Goal: Task Accomplishment & Management: Use online tool/utility

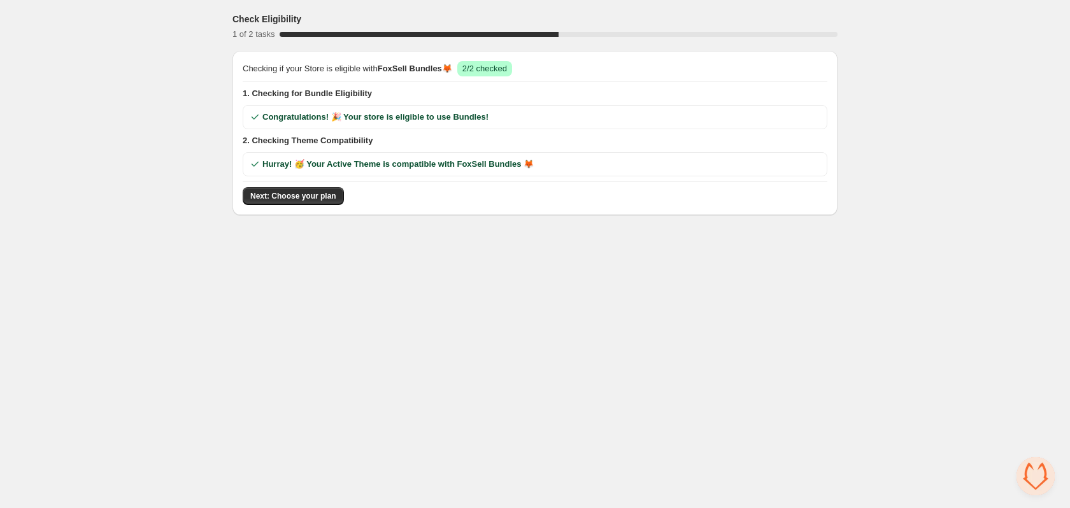
click at [289, 195] on span "Next: Choose your plan" at bounding box center [293, 196] width 86 height 10
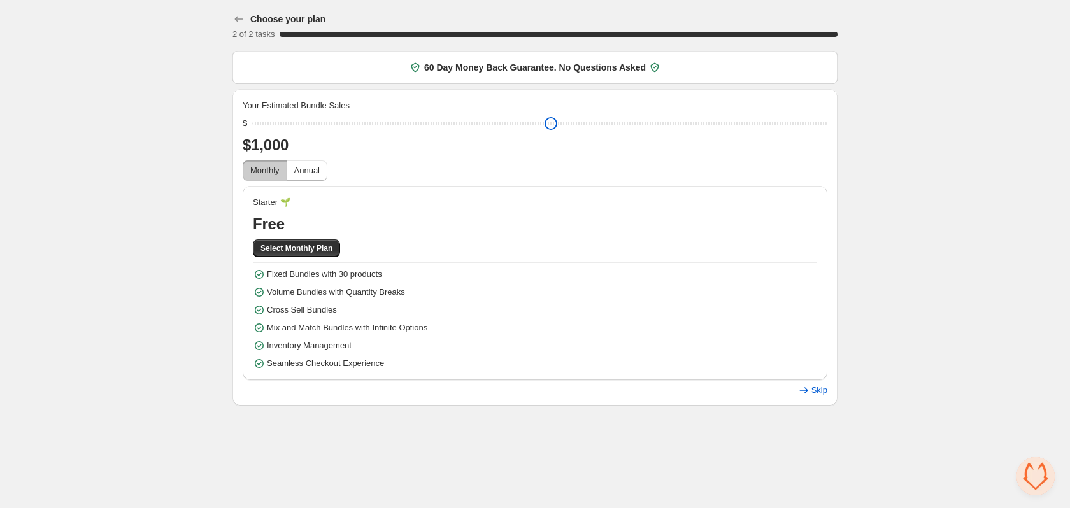
drag, startPoint x: 349, startPoint y: 121, endPoint x: 264, endPoint y: 122, distance: 84.7
type input "****"
click at [264, 122] on input "range" at bounding box center [539, 124] width 575 height 18
click at [291, 252] on span "Select Monthly Plan" at bounding box center [297, 248] width 72 height 10
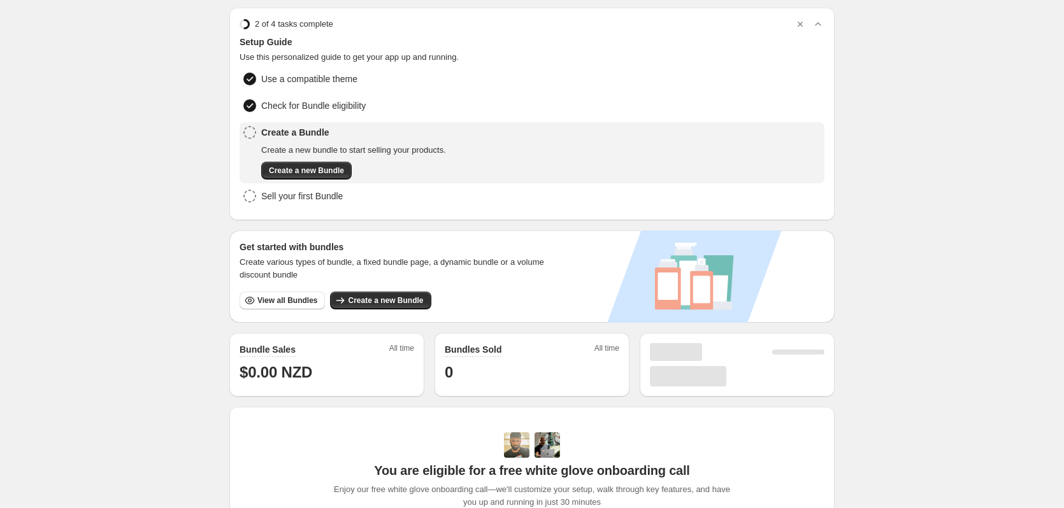
scroll to position [64, 0]
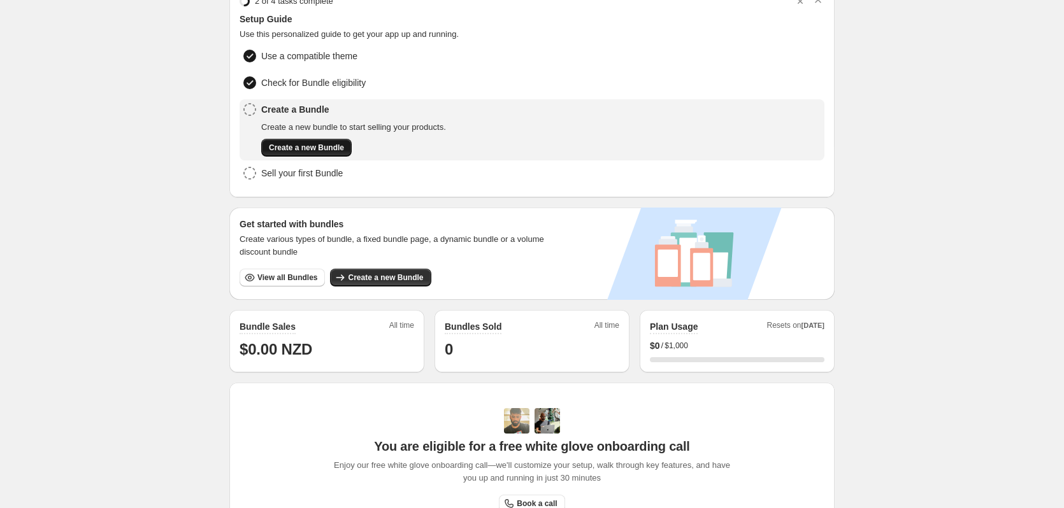
click at [326, 147] on span "Create a new Bundle" at bounding box center [306, 148] width 75 height 10
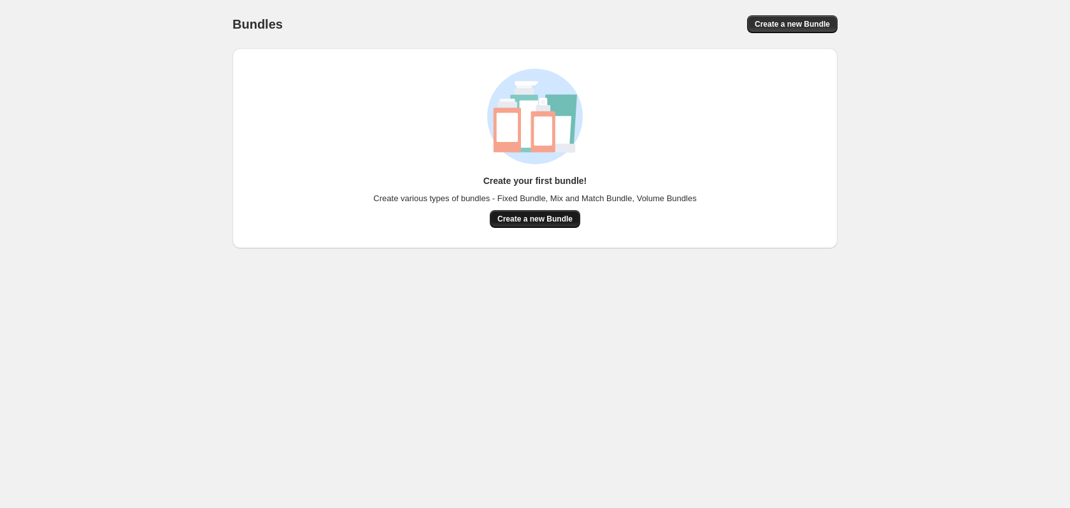
click at [548, 220] on span "Create a new Bundle" at bounding box center [535, 219] width 75 height 10
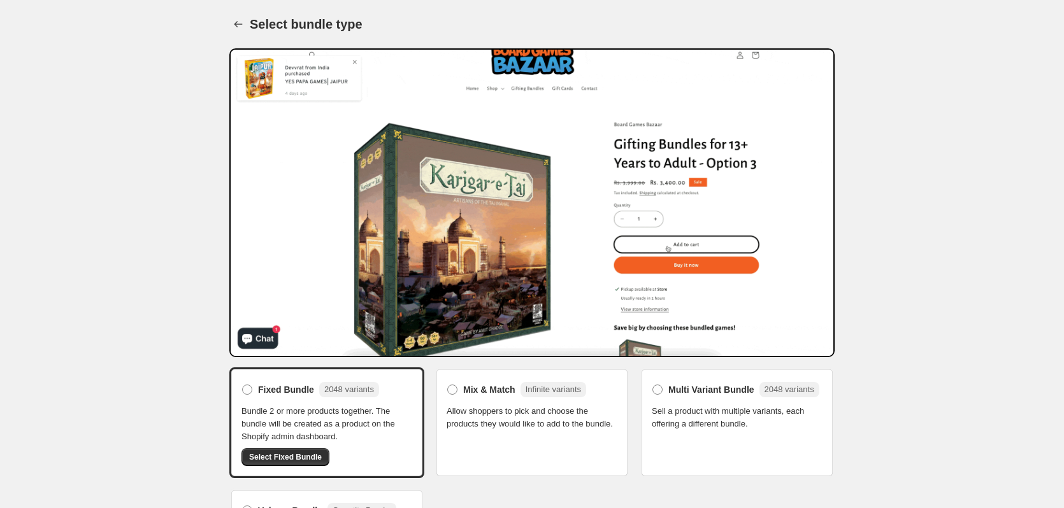
scroll to position [66, 0]
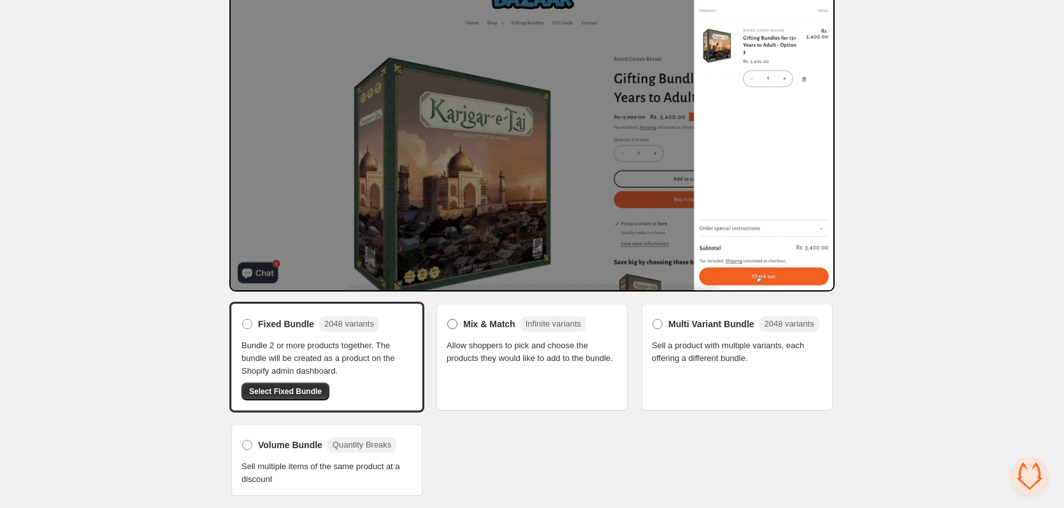
click at [452, 324] on span at bounding box center [452, 324] width 10 height 10
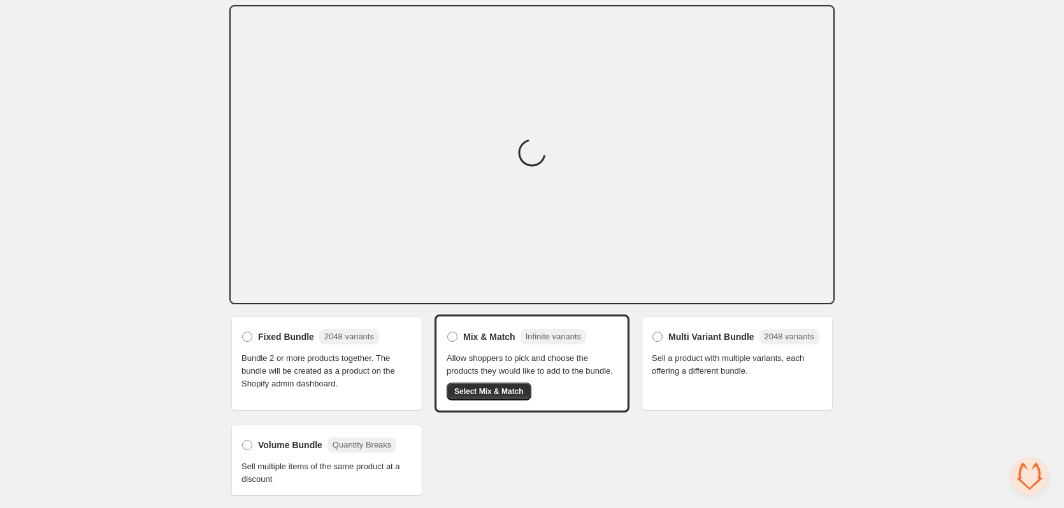
scroll to position [53, 0]
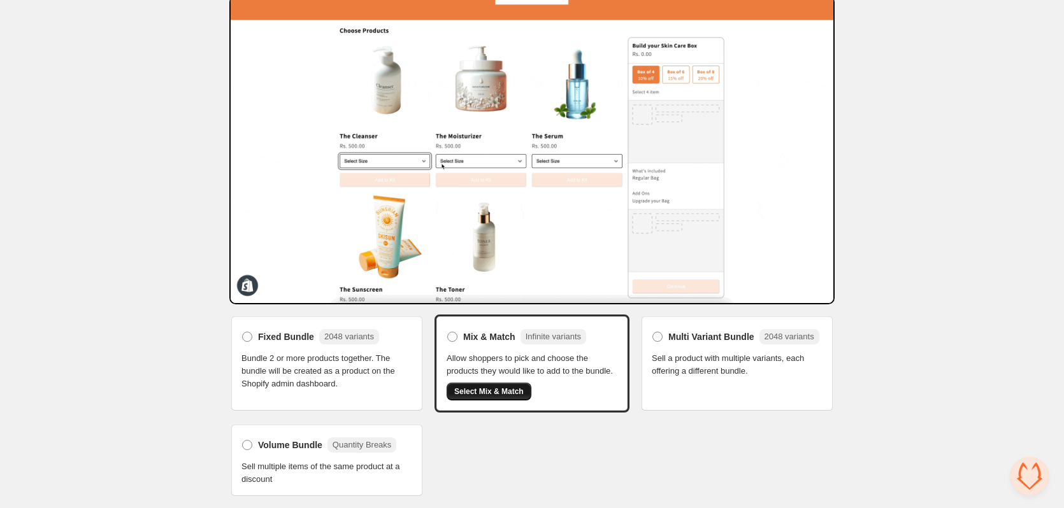
click at [498, 393] on span "Select Mix & Match" at bounding box center [488, 392] width 69 height 10
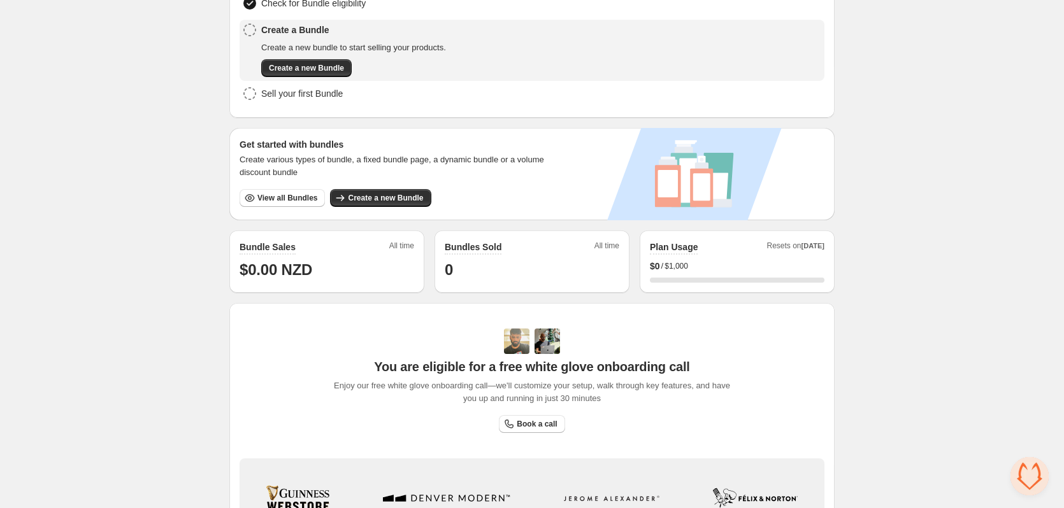
scroll to position [142, 0]
click at [312, 195] on span "View all Bundles" at bounding box center [287, 199] width 60 height 10
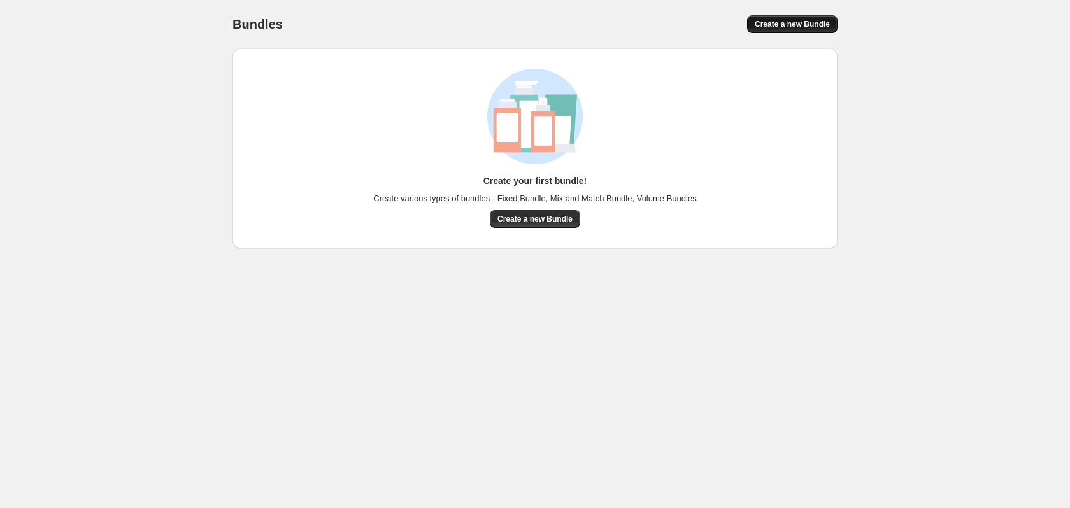
click at [791, 24] on span "Create a new Bundle" at bounding box center [792, 24] width 75 height 10
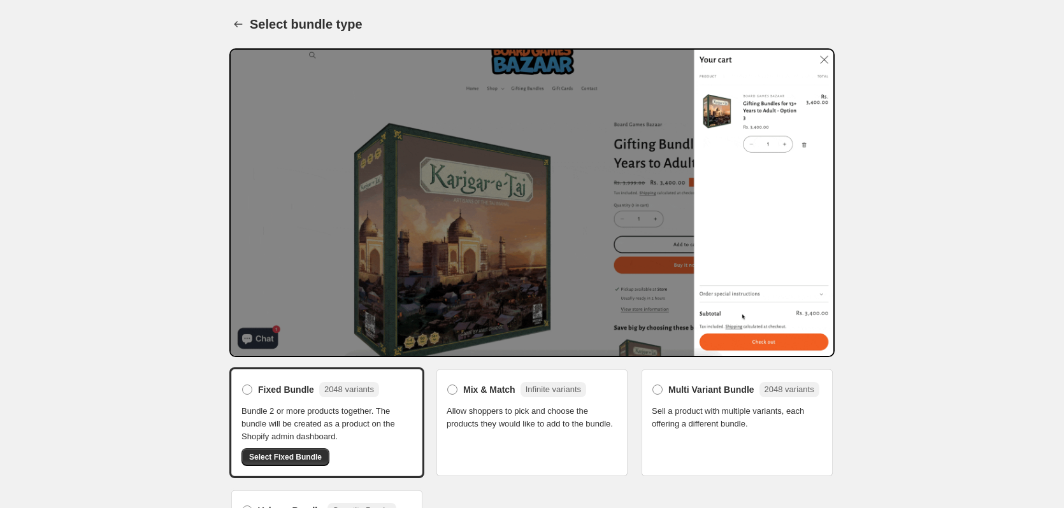
scroll to position [66, 0]
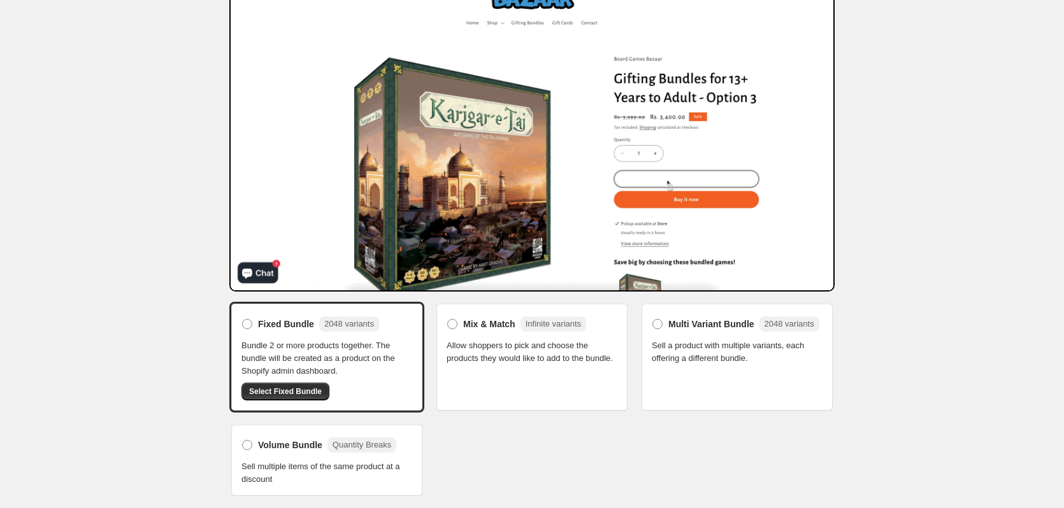
click at [535, 370] on div "Mix & Match Infinite variants Allow shoppers to pick and choose the products th…" at bounding box center [532, 357] width 195 height 111
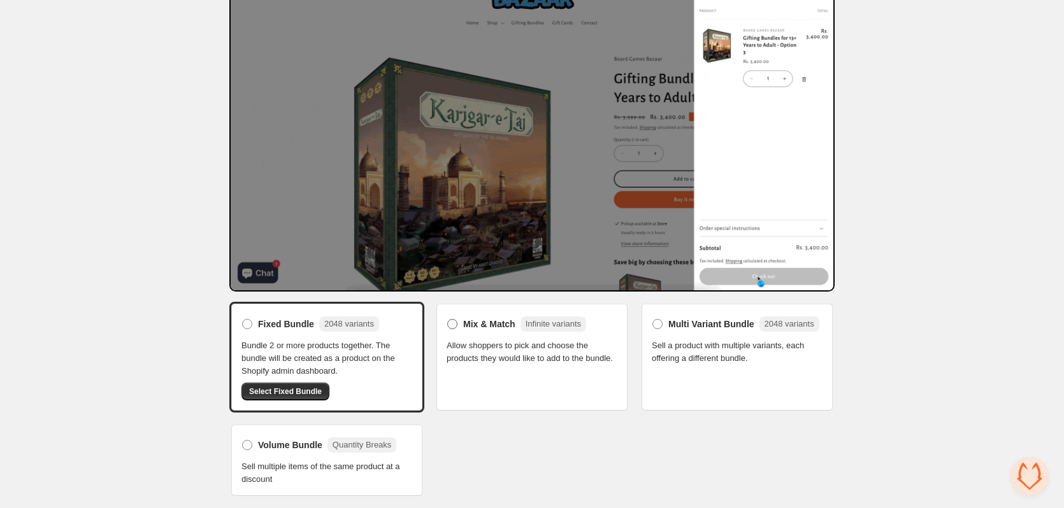
click at [450, 325] on span at bounding box center [452, 324] width 10 height 10
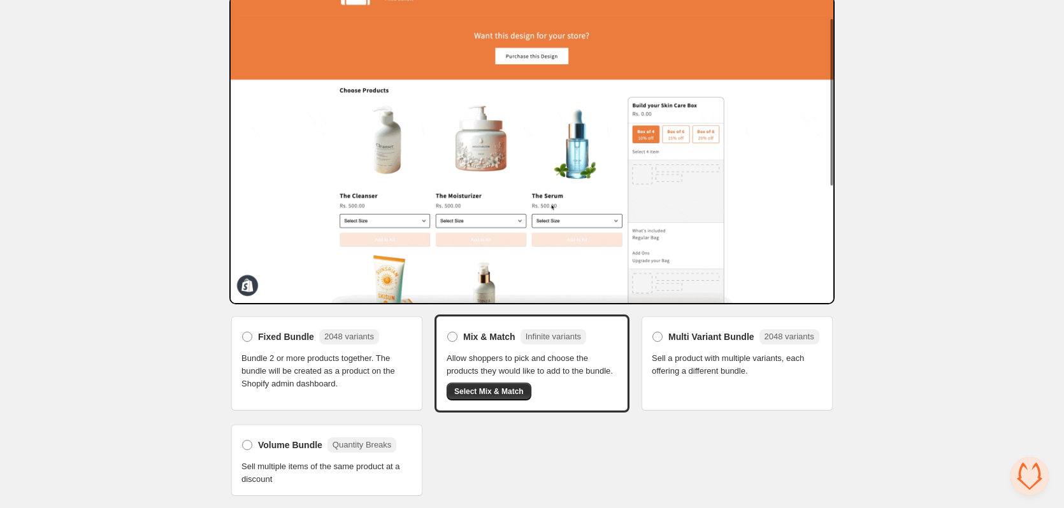
scroll to position [53, 0]
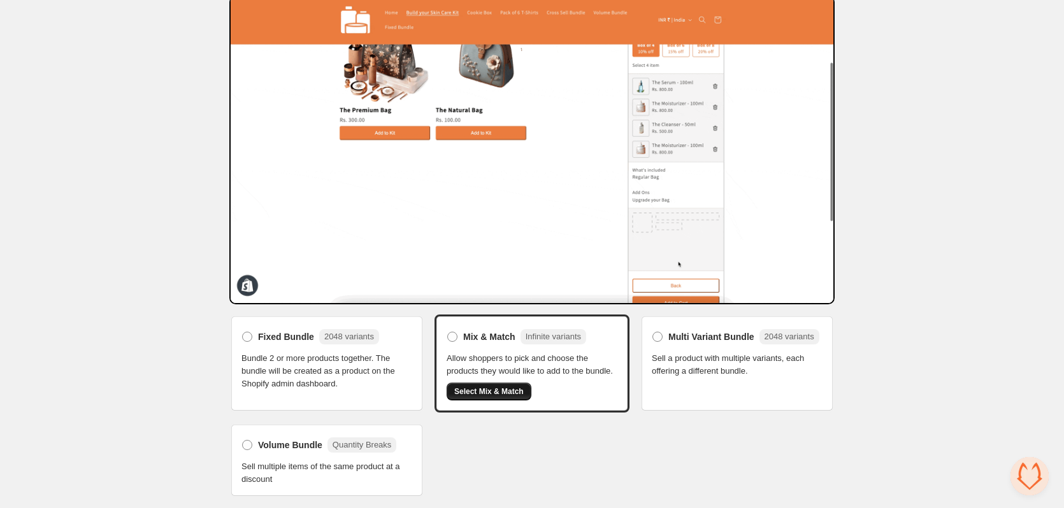
click at [497, 392] on span "Select Mix & Match" at bounding box center [488, 392] width 69 height 10
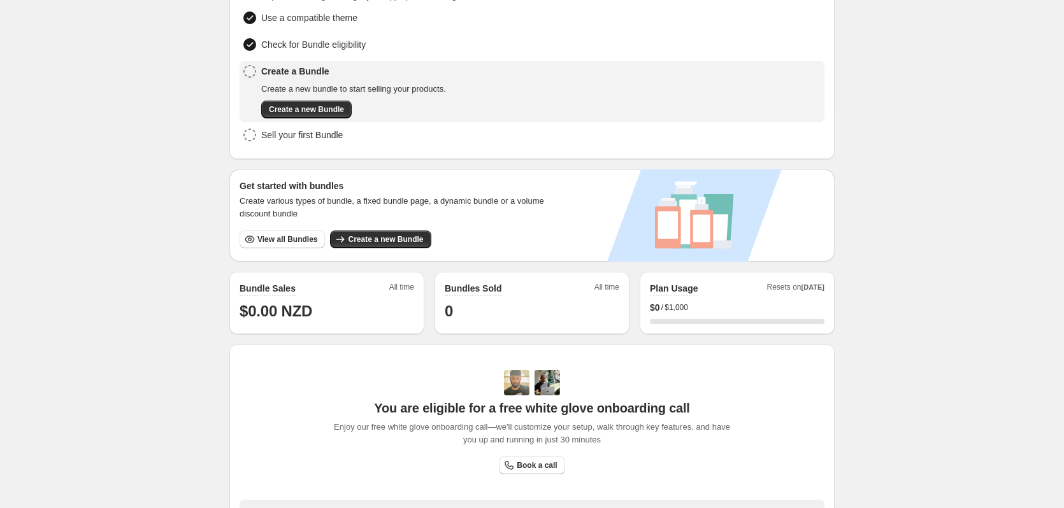
scroll to position [255, 0]
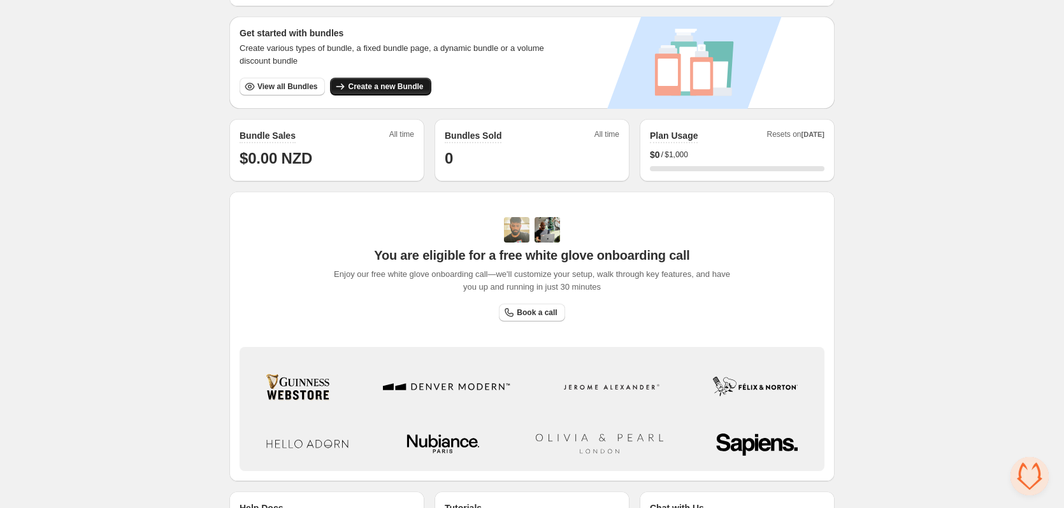
click at [360, 82] on span "Create a new Bundle" at bounding box center [385, 87] width 75 height 10
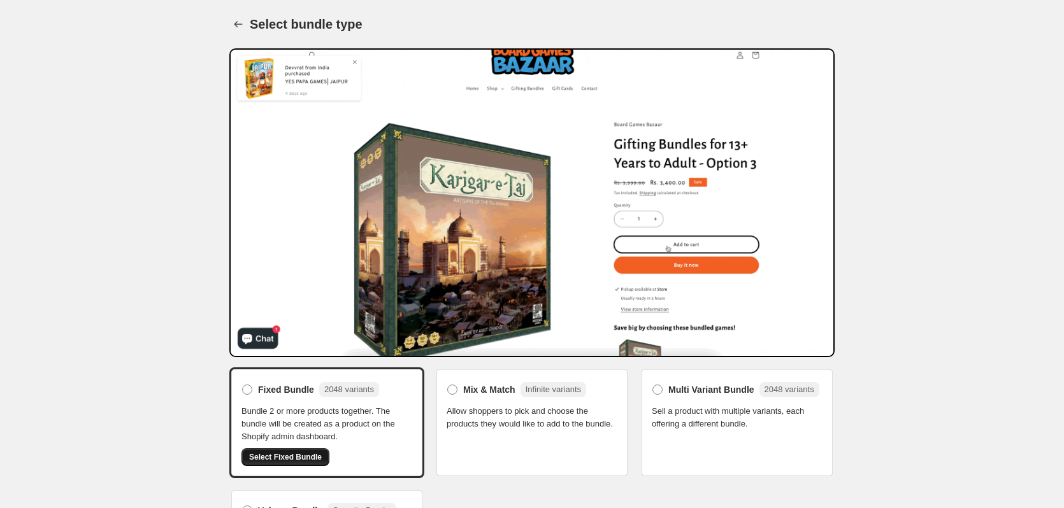
scroll to position [66, 0]
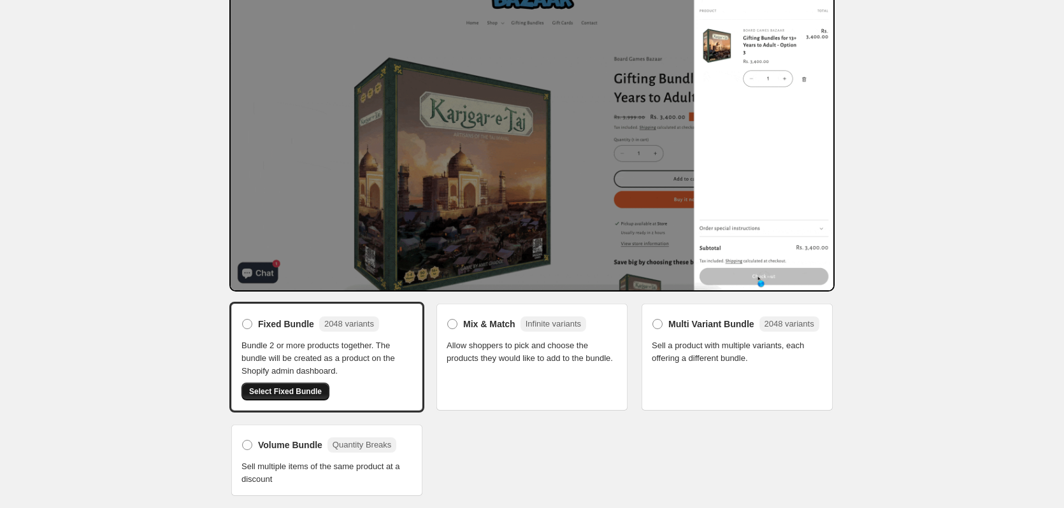
click at [296, 390] on span "Select Fixed Bundle" at bounding box center [285, 392] width 73 height 10
